Goal: Task Accomplishment & Management: Manage account settings

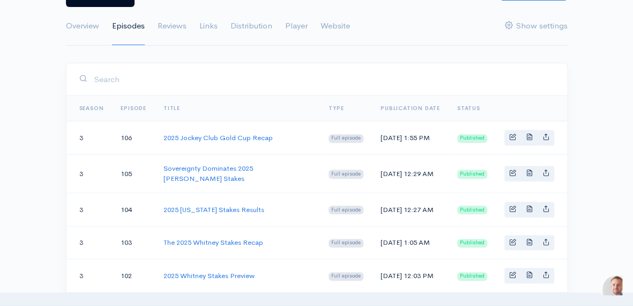
scroll to position [131, 0]
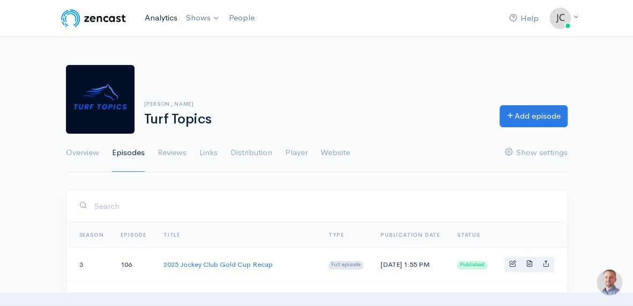
click at [161, 17] on link "Analytics" at bounding box center [160, 17] width 41 height 23
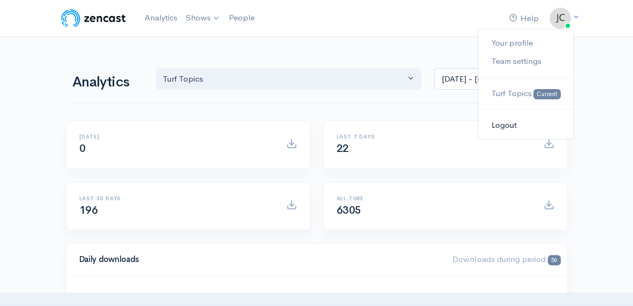
click at [506, 126] on link "Logout" at bounding box center [525, 125] width 95 height 19
